Goal: Check status: Check status

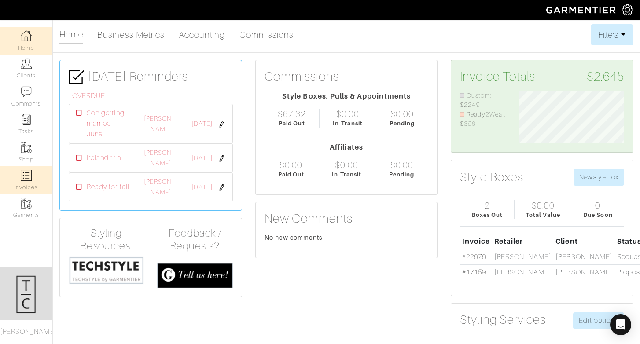
scroll to position [52, 118]
click at [30, 168] on link "Invoices" at bounding box center [26, 180] width 52 height 28
select select
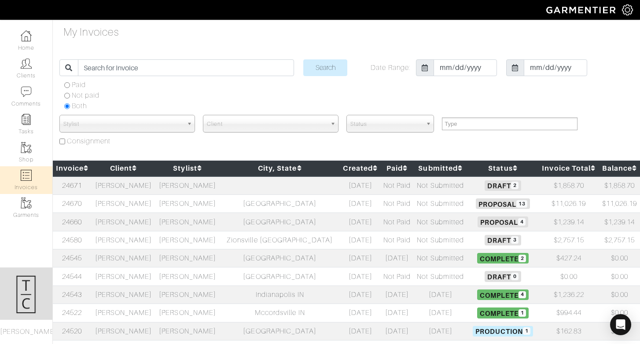
click at [72, 195] on td "24670" at bounding box center [72, 203] width 39 height 18
select select
click at [80, 186] on link "24671" at bounding box center [72, 186] width 20 height 8
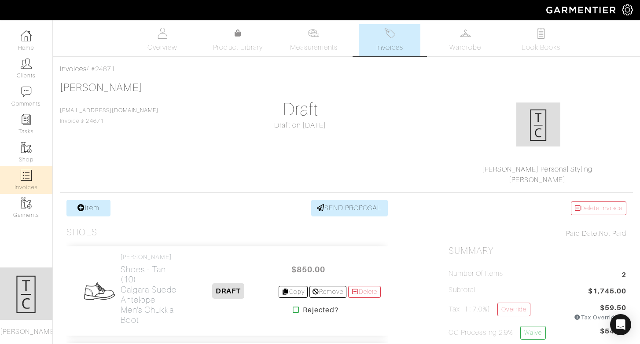
click at [28, 174] on img at bounding box center [26, 175] width 11 height 11
select select
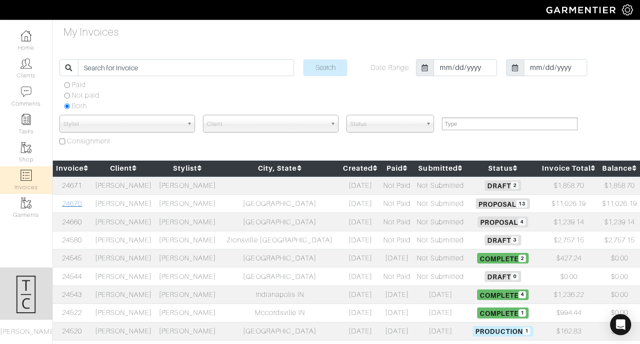
click at [77, 202] on link "24670" at bounding box center [72, 204] width 20 height 8
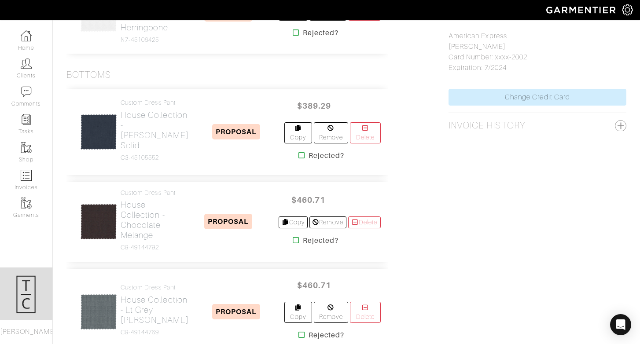
scroll to position [542, 0]
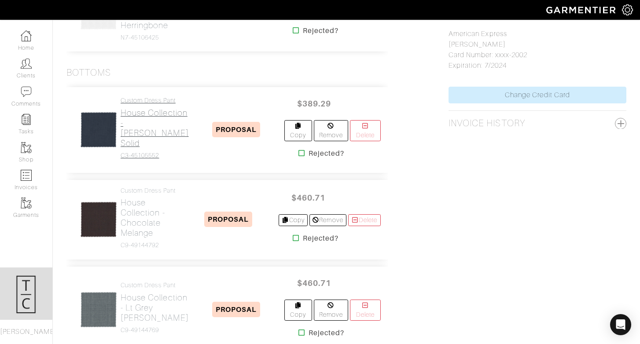
click at [136, 148] on h2 "House Collection - [PERSON_NAME] Solid" at bounding box center [155, 128] width 68 height 40
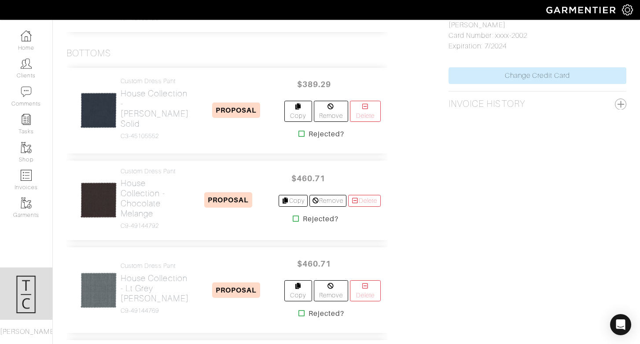
scroll to position [562, 0]
click at [143, 218] on h2 "House Collection - Chocolate Melange" at bounding box center [150, 198] width 58 height 40
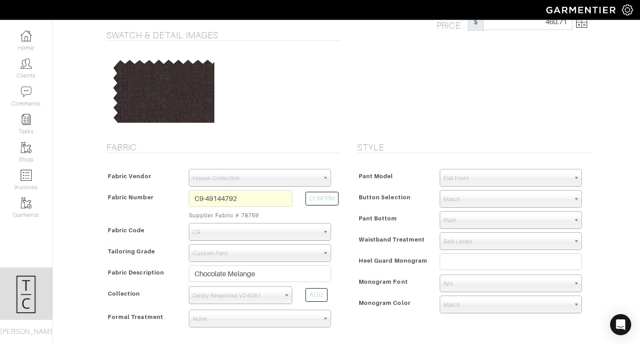
scroll to position [37, 0]
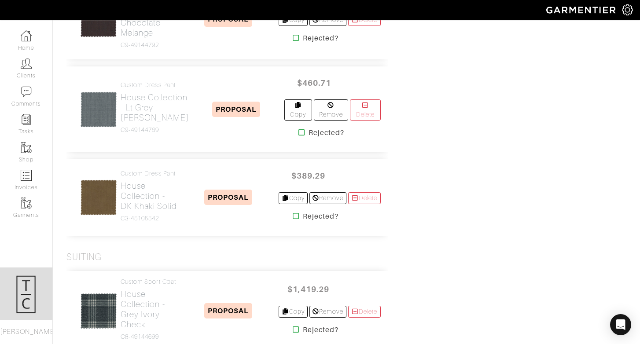
scroll to position [763, 0]
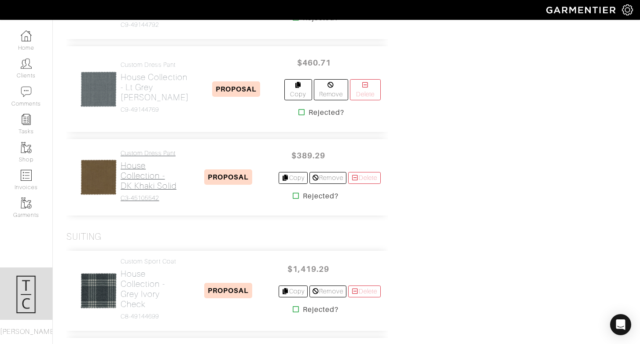
click at [145, 191] on h2 "House Collection - DK Khaki Solid" at bounding box center [150, 176] width 58 height 30
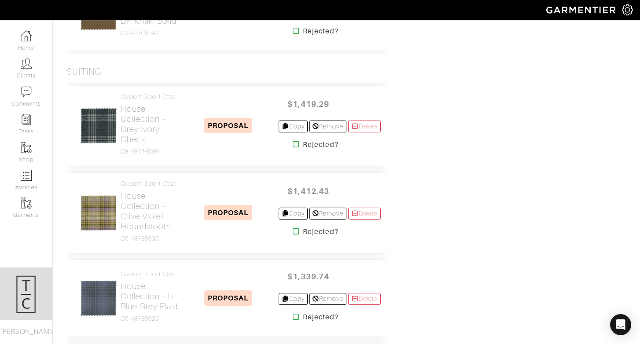
scroll to position [960, 0]
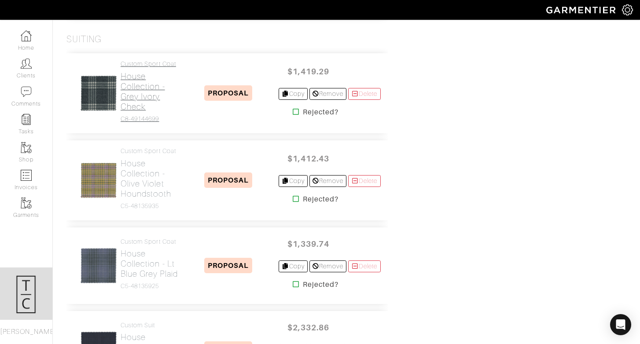
click at [144, 112] on h2 "House Collection - Grey Ivory Check" at bounding box center [150, 91] width 58 height 40
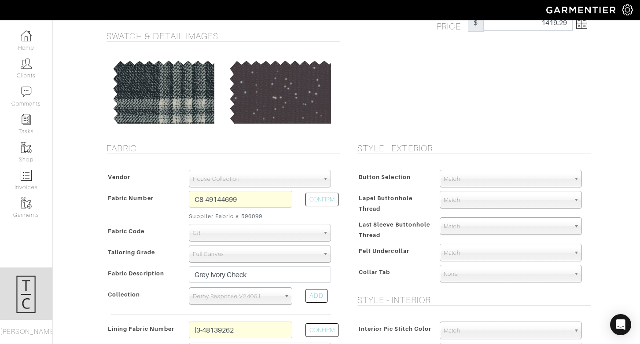
scroll to position [67, 0]
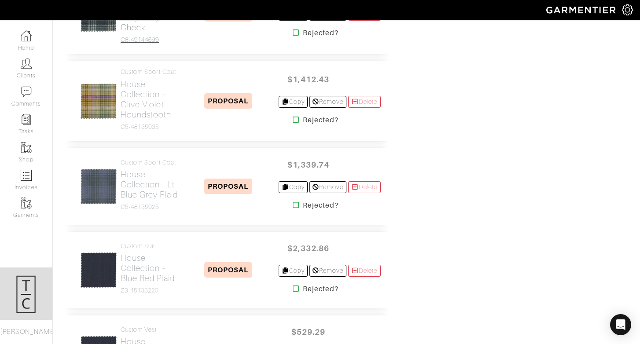
scroll to position [1040, 0]
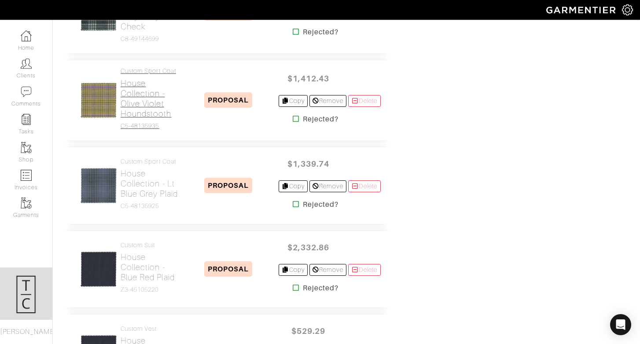
click at [141, 119] on h2 "House Collection - Olive Violet Houndstooth" at bounding box center [150, 98] width 58 height 40
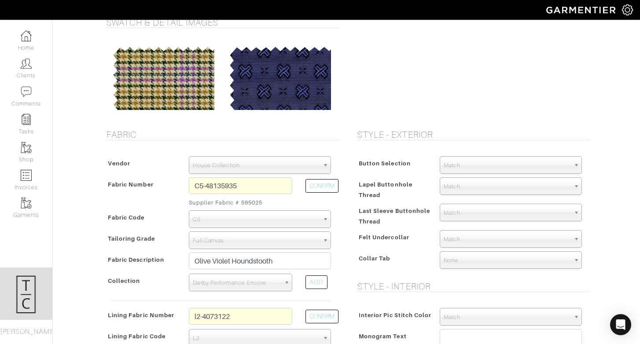
scroll to position [68, 0]
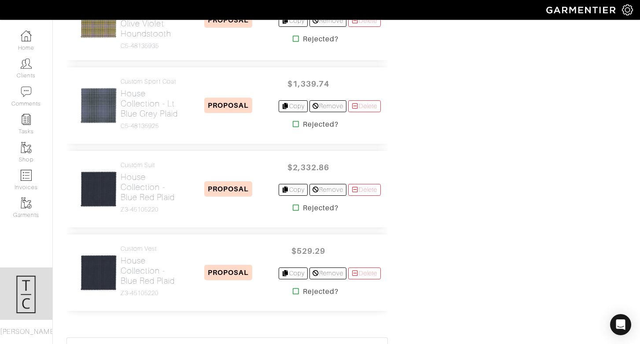
scroll to position [1123, 0]
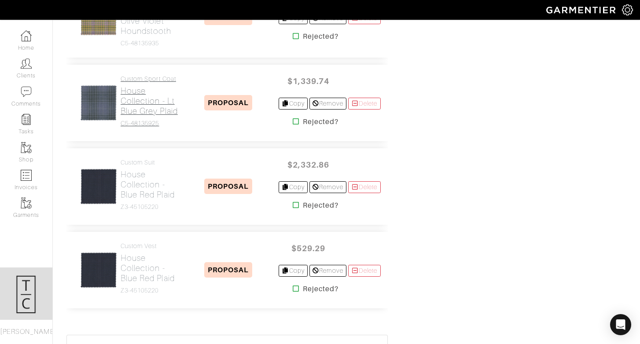
click at [151, 116] on h2 "House Collection - Lt Blue Grey Plaid" at bounding box center [150, 101] width 58 height 30
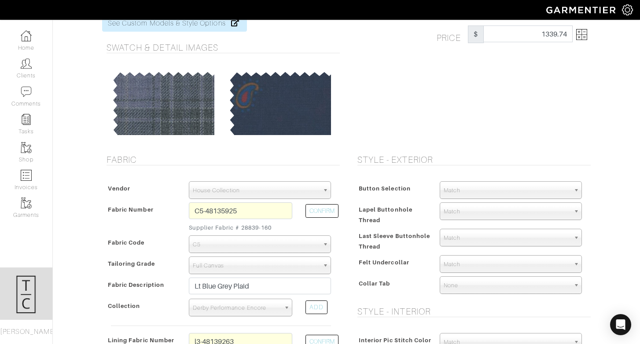
scroll to position [53, 0]
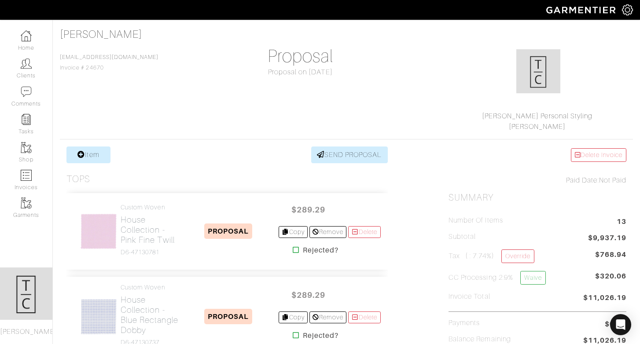
scroll to position [1123, 0]
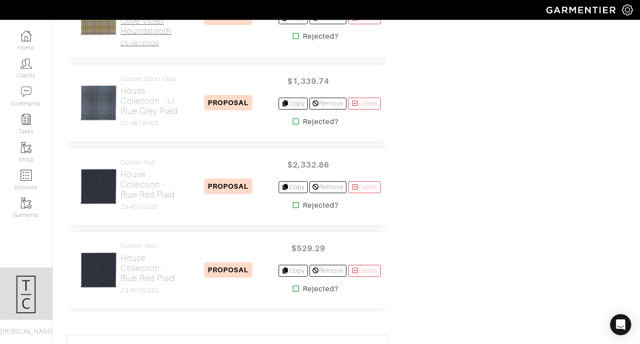
click at [137, 36] on h2 "House Collection - Olive Violet Houndstooth" at bounding box center [150, 16] width 58 height 40
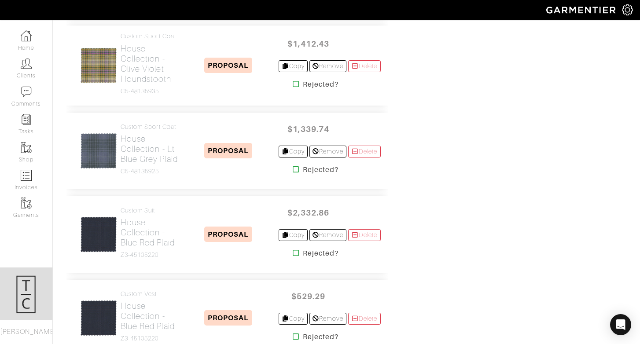
scroll to position [1063, 0]
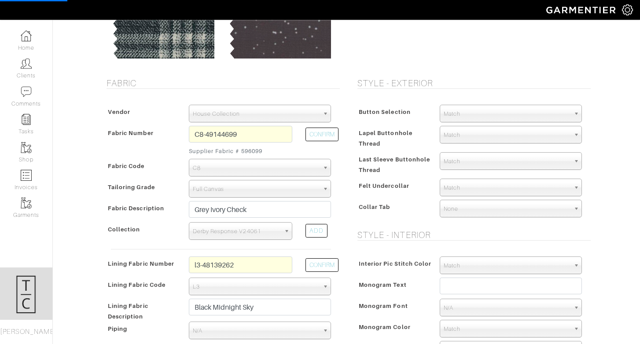
scroll to position [132, 0]
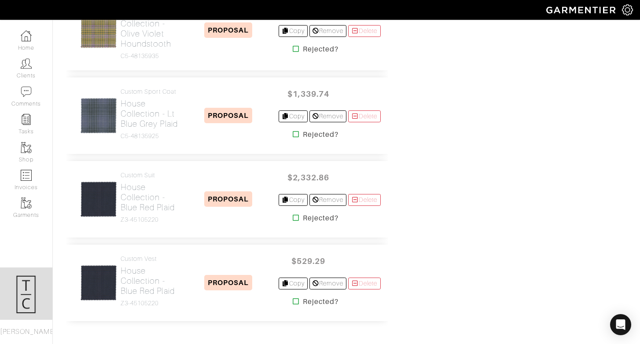
scroll to position [1152, 0]
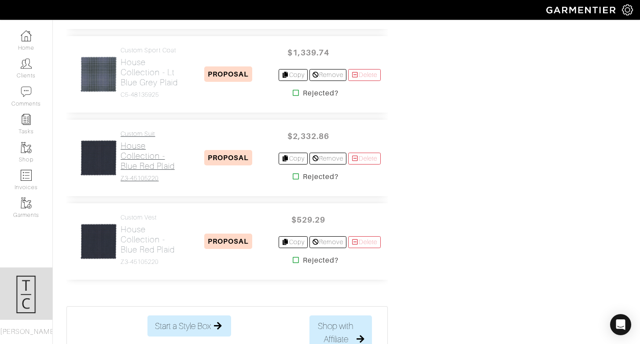
click at [142, 171] on h2 "House Collection - Blue Red Plaid" at bounding box center [150, 156] width 58 height 30
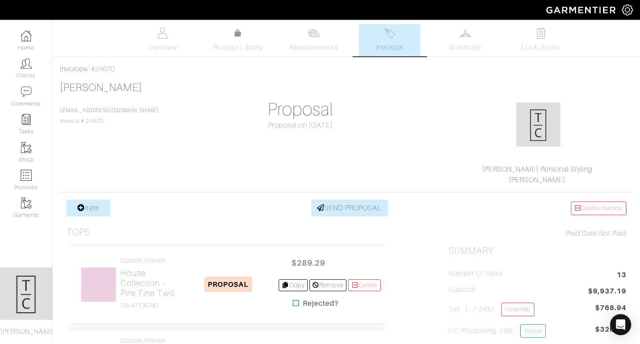
click at [416, 40] on link "Invoices" at bounding box center [390, 40] width 62 height 32
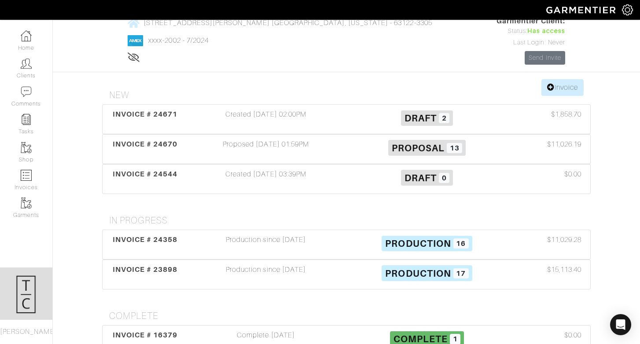
scroll to position [99, 0]
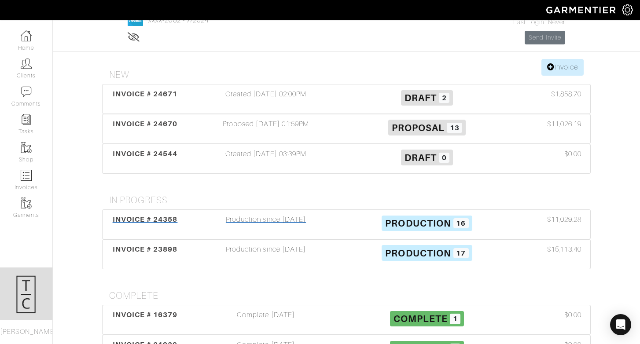
click at [303, 214] on div "Production since 09/05/25" at bounding box center [265, 224] width 161 height 20
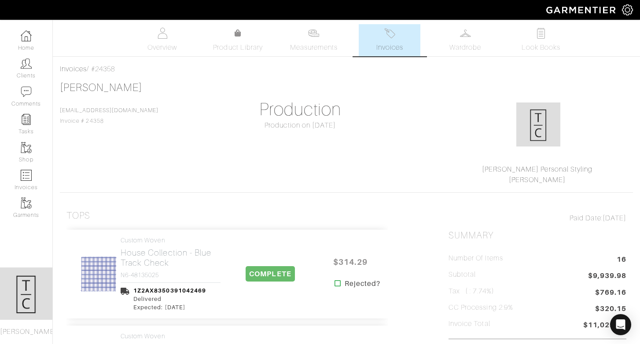
click at [384, 40] on link "Invoices" at bounding box center [390, 40] width 62 height 32
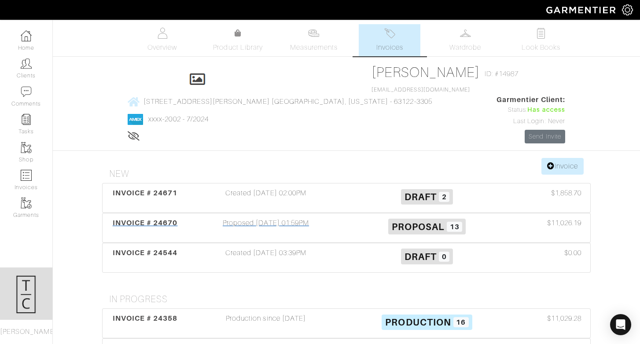
click at [165, 219] on span "INVOICE # 24670" at bounding box center [145, 223] width 65 height 8
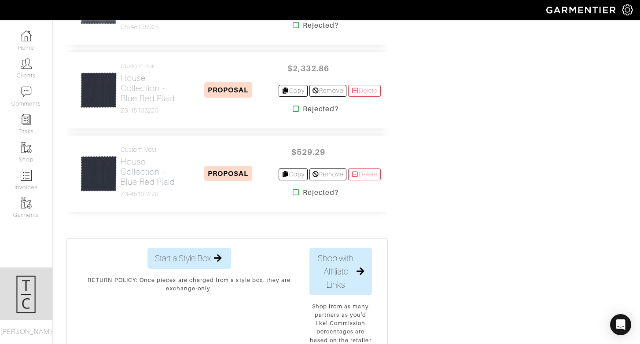
scroll to position [1226, 0]
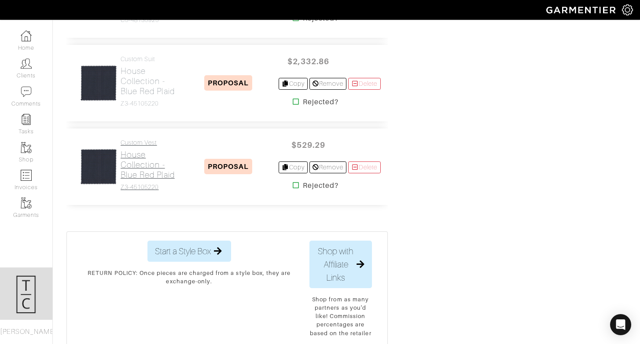
click at [148, 180] on h2 "House Collection - Blue Red Plaid" at bounding box center [150, 165] width 58 height 30
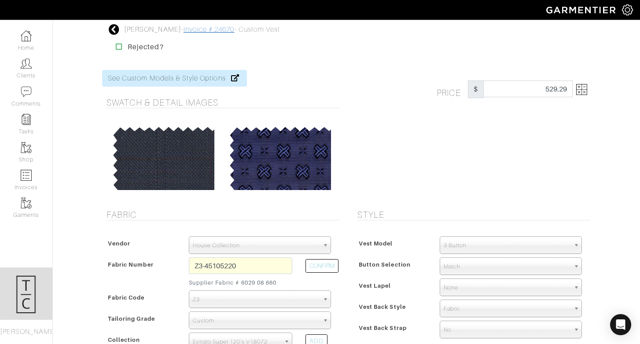
click at [183, 30] on link "Invoice # 24670" at bounding box center [208, 30] width 51 height 8
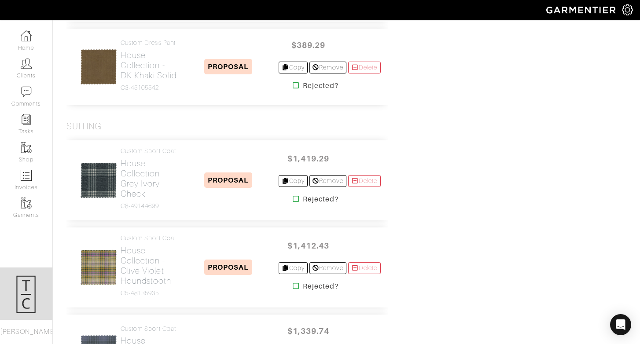
scroll to position [942, 0]
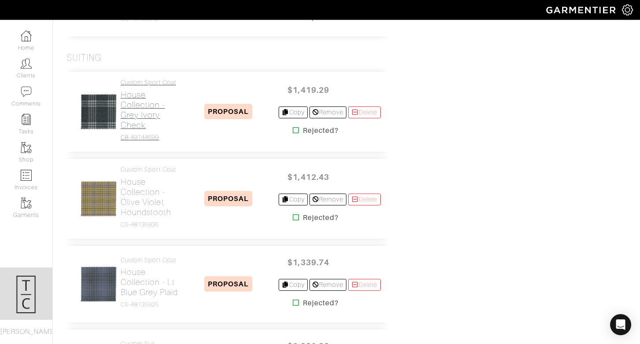
click at [145, 130] on h2 "House Collection - Grey Ivory Check" at bounding box center [150, 110] width 58 height 40
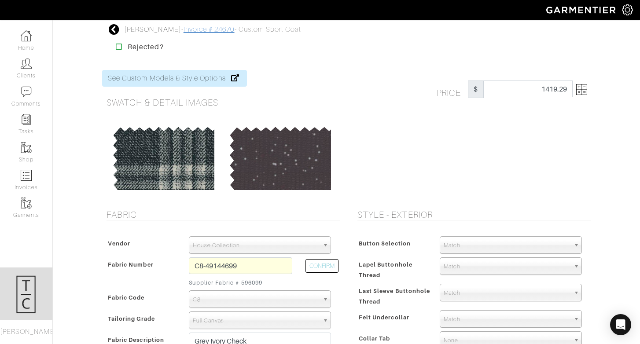
click at [198, 31] on link "Invoice # 24670" at bounding box center [208, 30] width 51 height 8
